Goal: Task Accomplishment & Management: Use online tool/utility

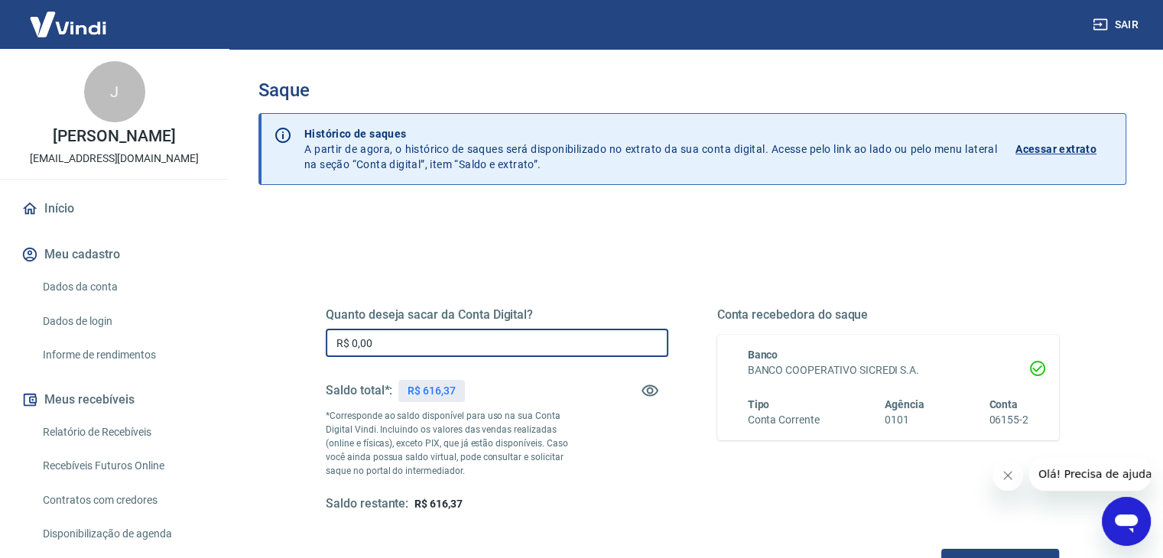
click at [433, 337] on input "R$ 0,00" at bounding box center [497, 343] width 342 height 28
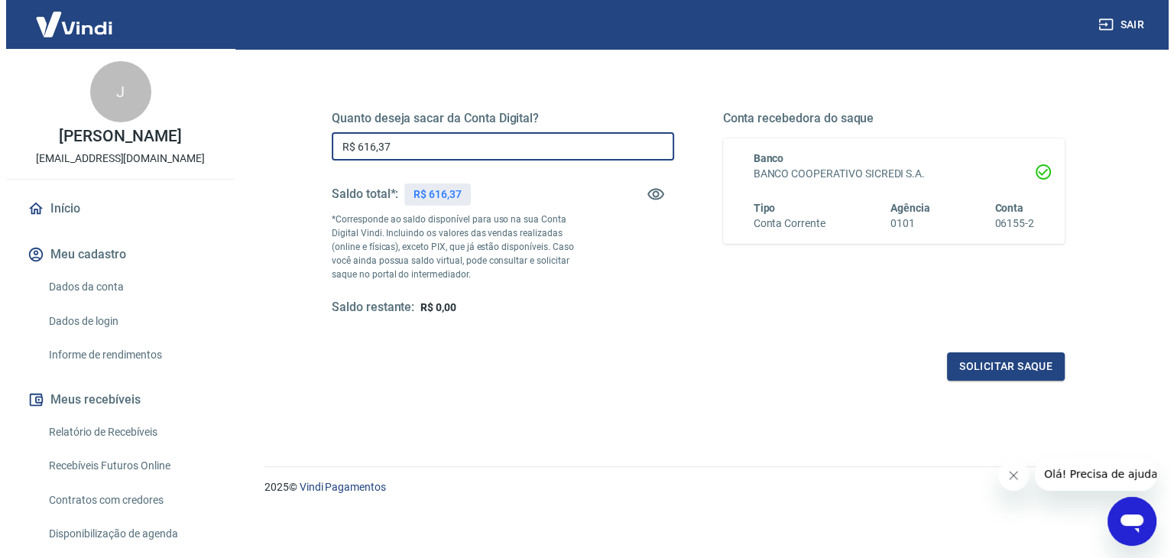
scroll to position [197, 0]
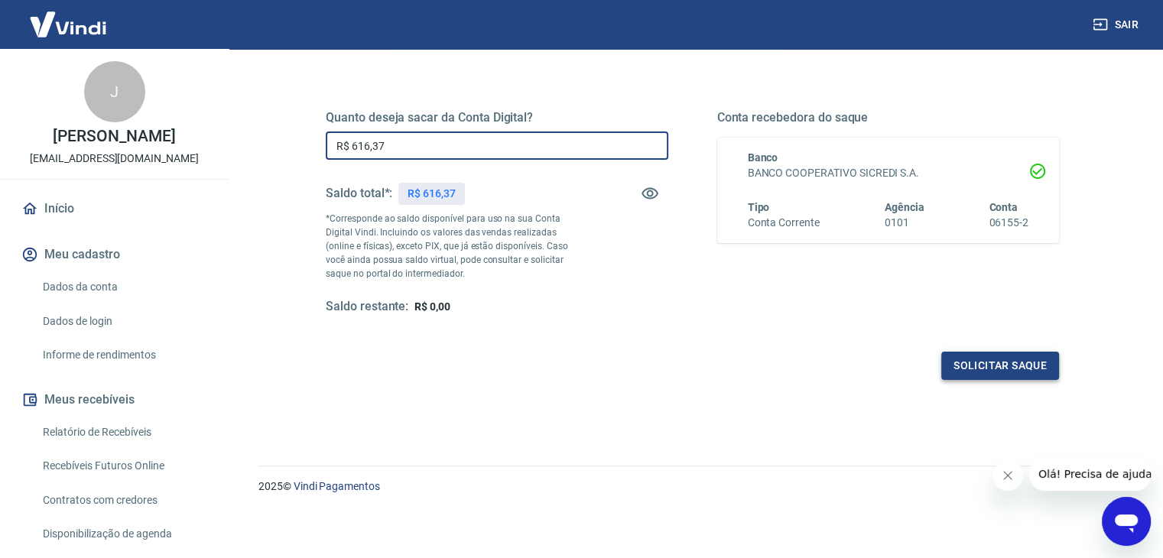
type input "R$ 616,37"
click at [1034, 362] on button "Solicitar saque" at bounding box center [1000, 366] width 118 height 28
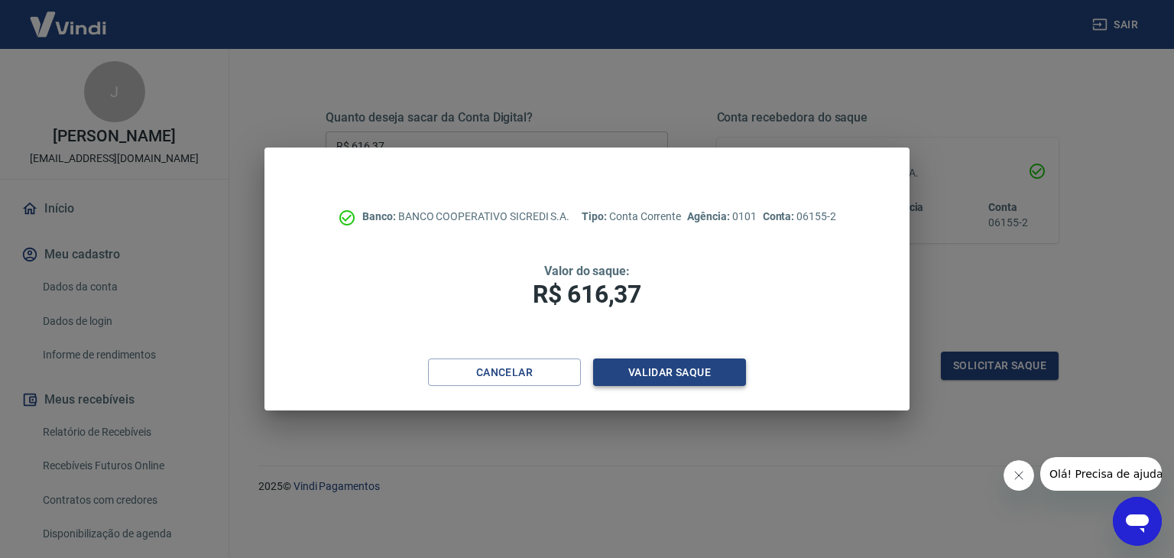
click at [689, 373] on button "Validar saque" at bounding box center [669, 372] width 153 height 28
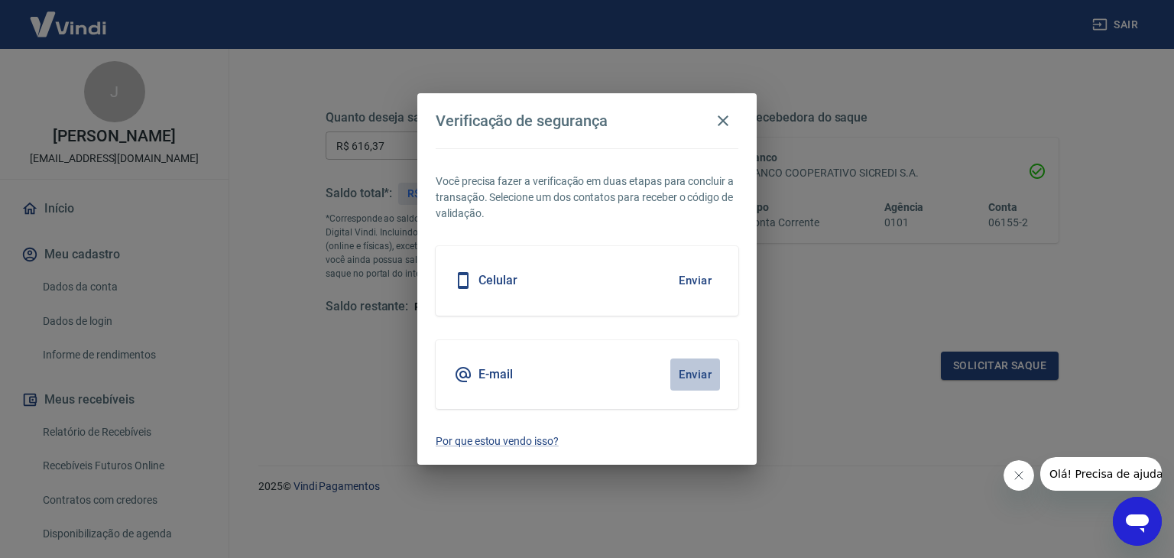
click at [690, 371] on button "Enviar" at bounding box center [695, 374] width 50 height 32
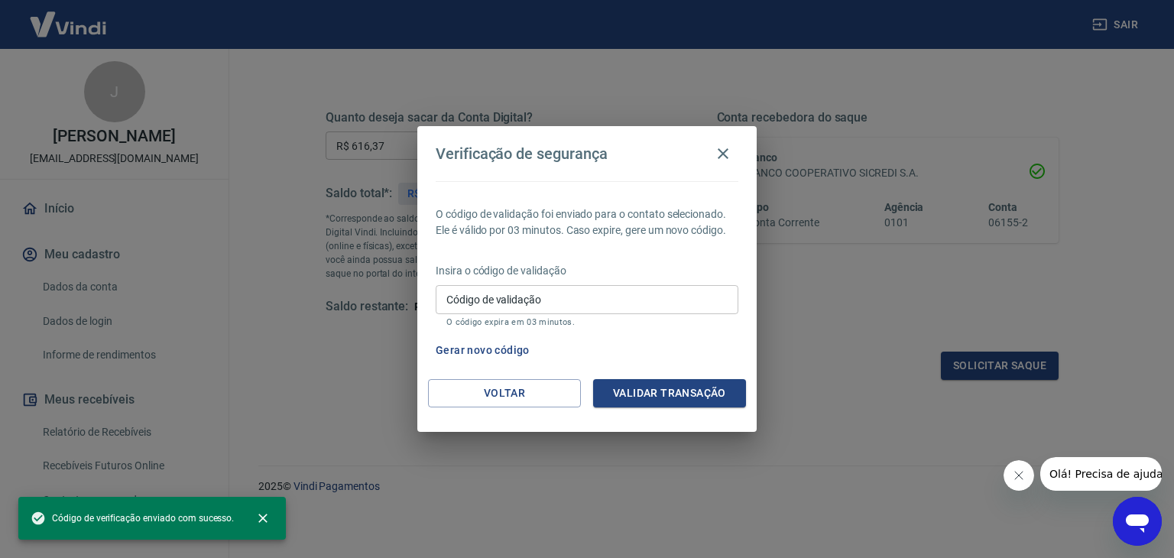
click at [481, 310] on input "Código de validação" at bounding box center [587, 299] width 303 height 28
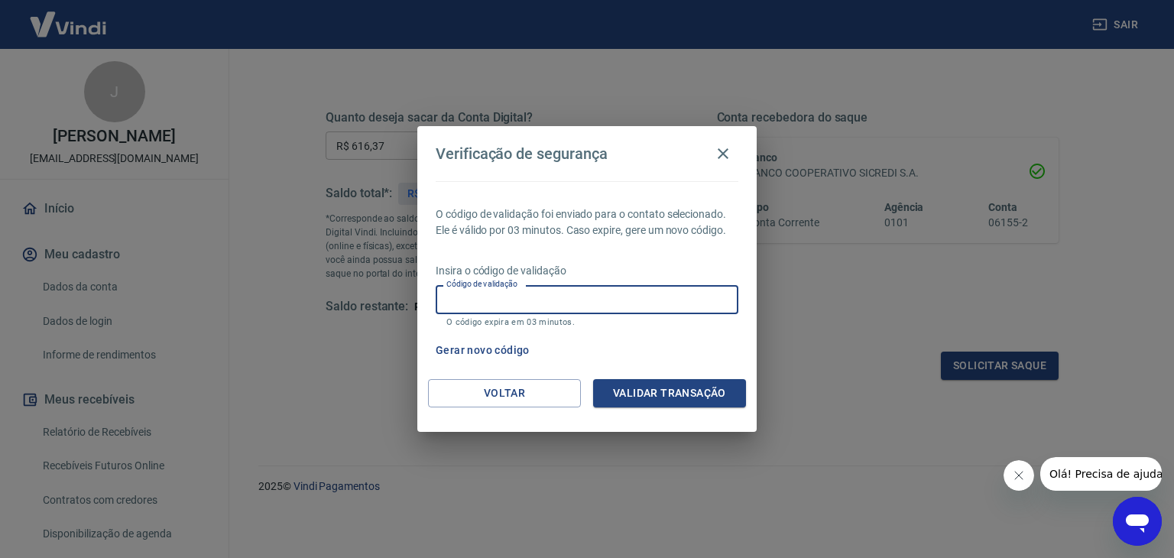
paste input "775963"
type input "775963"
click at [647, 394] on button "Validar transação" at bounding box center [669, 393] width 153 height 28
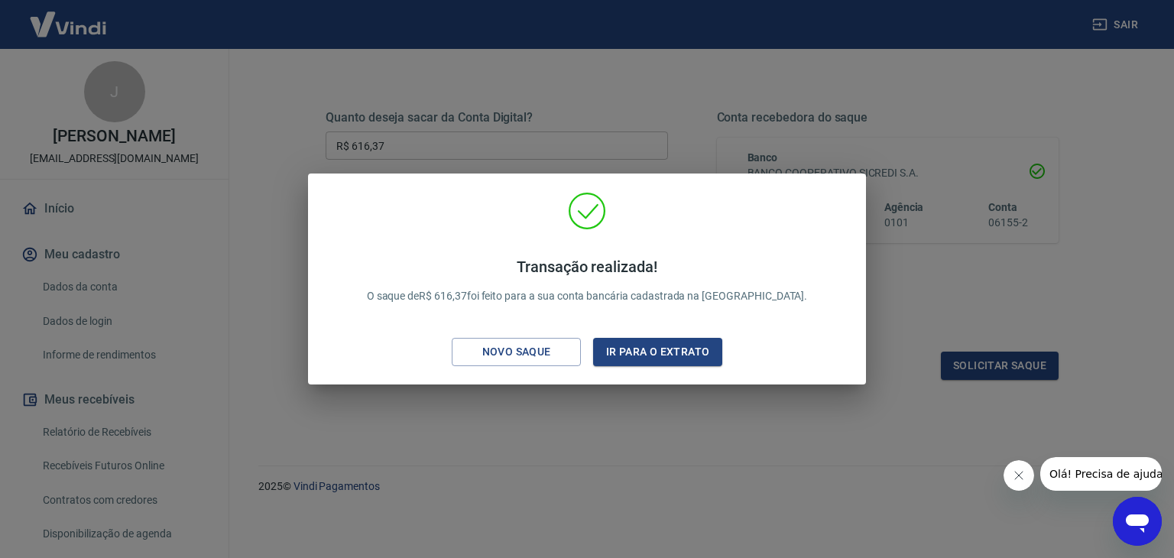
click at [634, 391] on div "Transação realizada! O saque de R$ 616,37 foi feito para a sua conta bancária c…" at bounding box center [587, 279] width 1174 height 558
